Goal: Task Accomplishment & Management: Complete application form

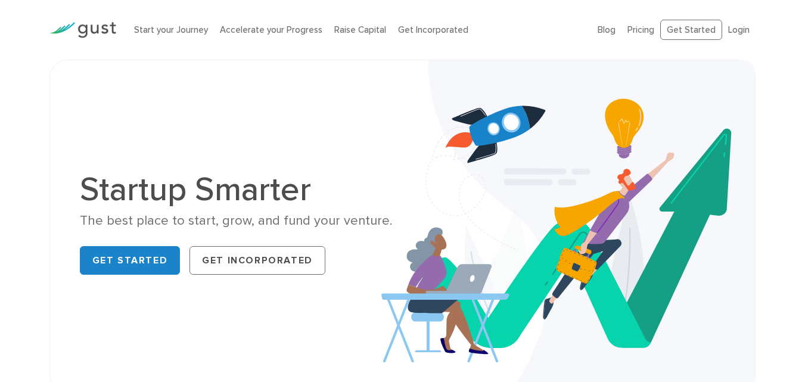
click at [236, 104] on div "Startup Smarter The best place to start, grow, and fund your venture. Get Start…" at bounding box center [403, 226] width 664 height 272
click at [176, 35] on li "Start your Journey" at bounding box center [171, 30] width 74 height 14
click at [176, 32] on link "Start your Journey" at bounding box center [171, 29] width 74 height 11
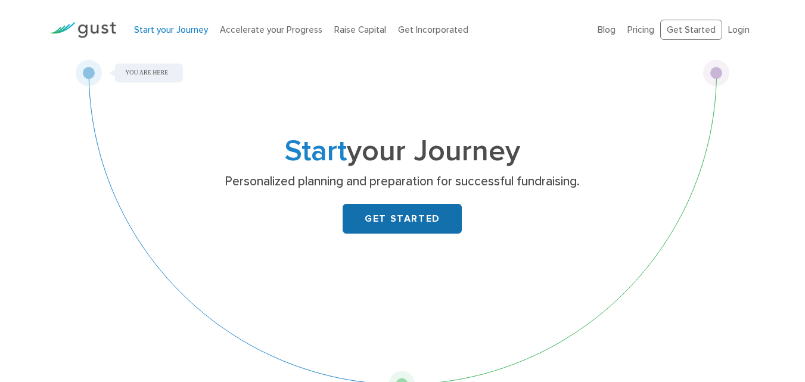
click at [409, 207] on link "GET STARTED" at bounding box center [402, 219] width 119 height 30
click at [408, 228] on link "GET STARTED" at bounding box center [402, 219] width 119 height 30
